Goal: Information Seeking & Learning: Learn about a topic

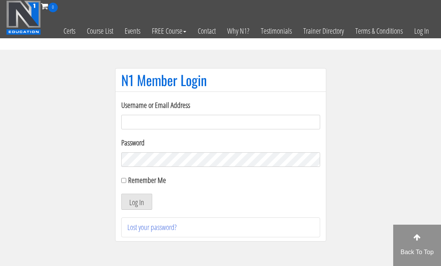
type input "[EMAIL_ADDRESS][DOMAIN_NAME]"
click at [139, 204] on button "Log In" at bounding box center [136, 202] width 31 height 16
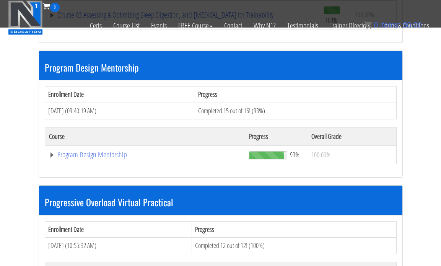
scroll to position [775, 0]
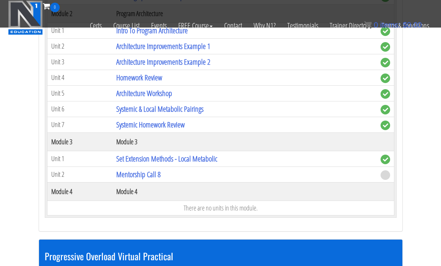
scroll to position [1076, 0]
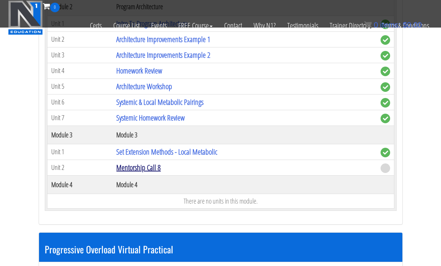
click at [139, 171] on link "Mentorship Call 8" at bounding box center [138, 167] width 44 height 10
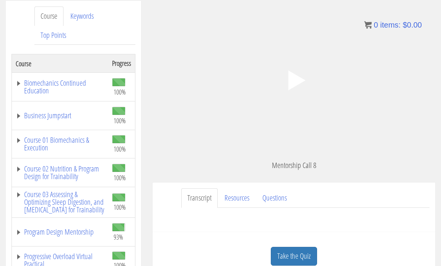
scroll to position [101, 0]
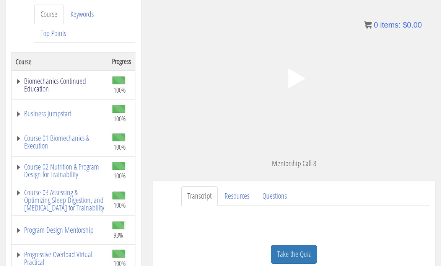
click at [53, 85] on link "Biomechanics Continued Education" at bounding box center [60, 84] width 89 height 15
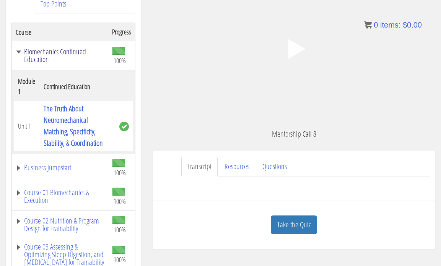
scroll to position [132, 0]
